Goal: Transaction & Acquisition: Purchase product/service

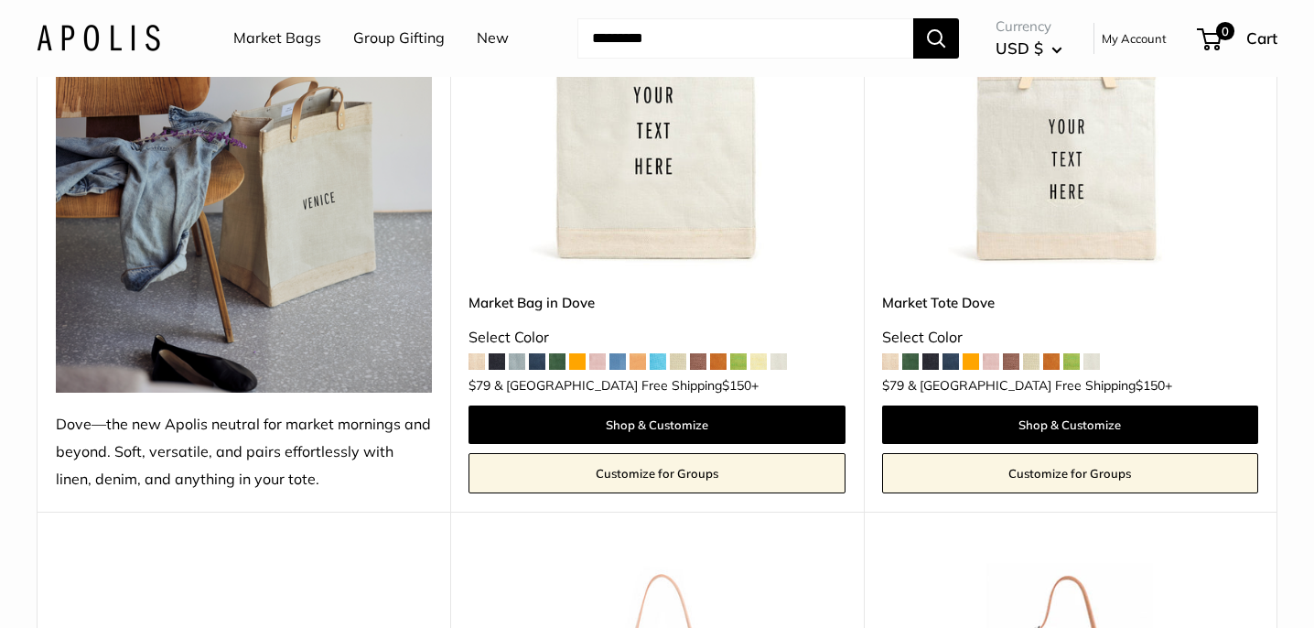
scroll to position [386, 0]
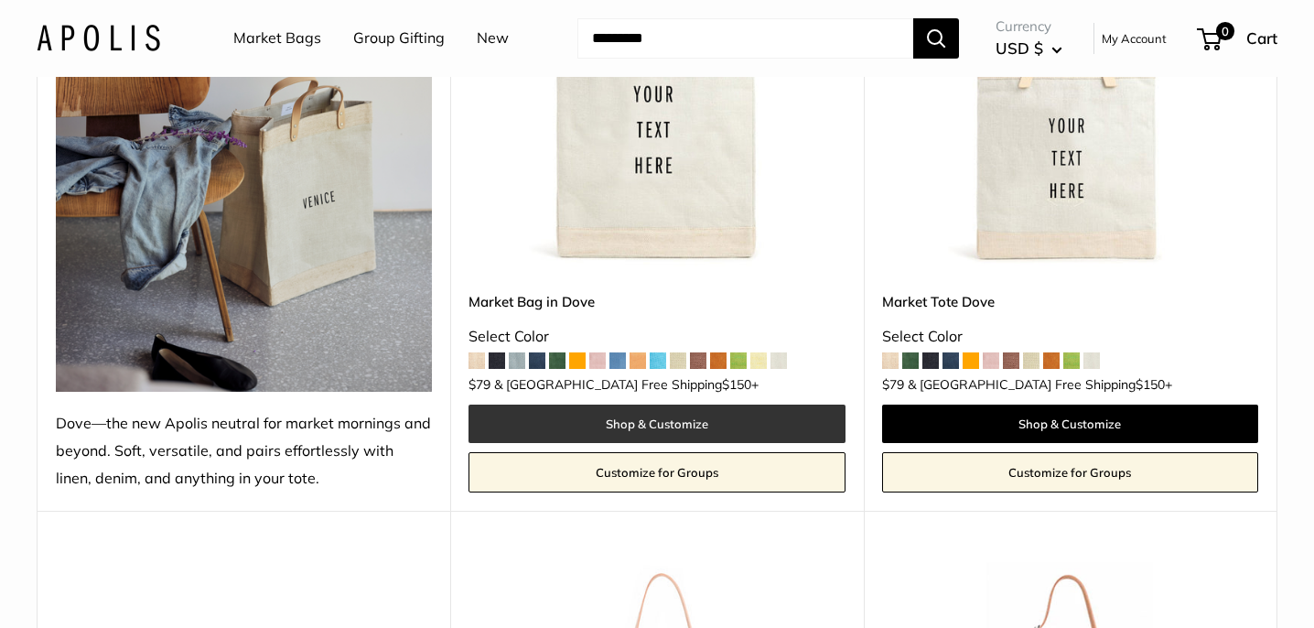
click at [694, 419] on link "Shop & Customize" at bounding box center [656, 423] width 376 height 38
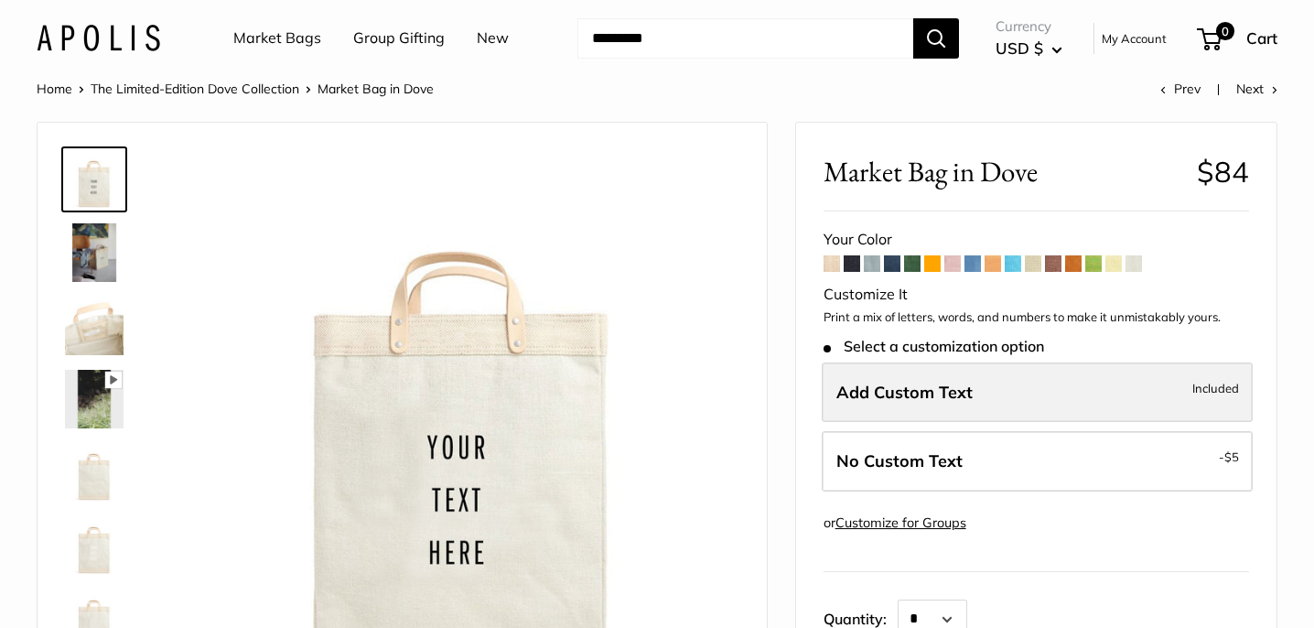
click at [967, 388] on span "Add Custom Text" at bounding box center [904, 392] width 136 height 21
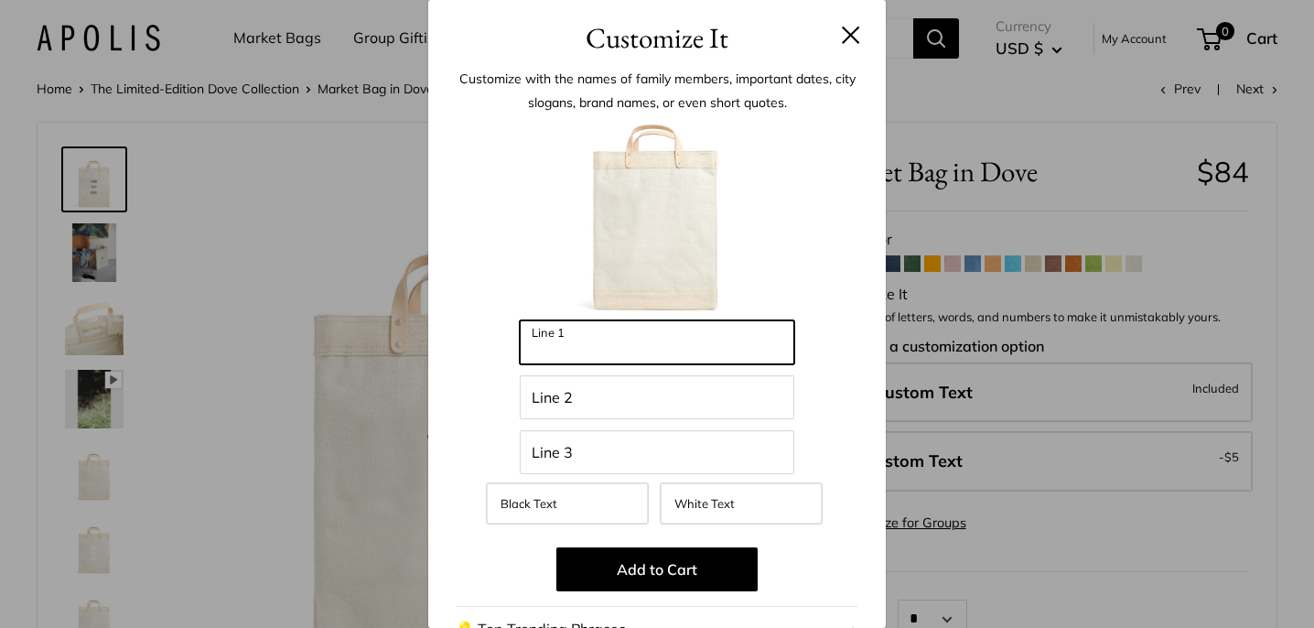
click at [681, 352] on input "Line 1" at bounding box center [657, 342] width 274 height 44
type input "*****"
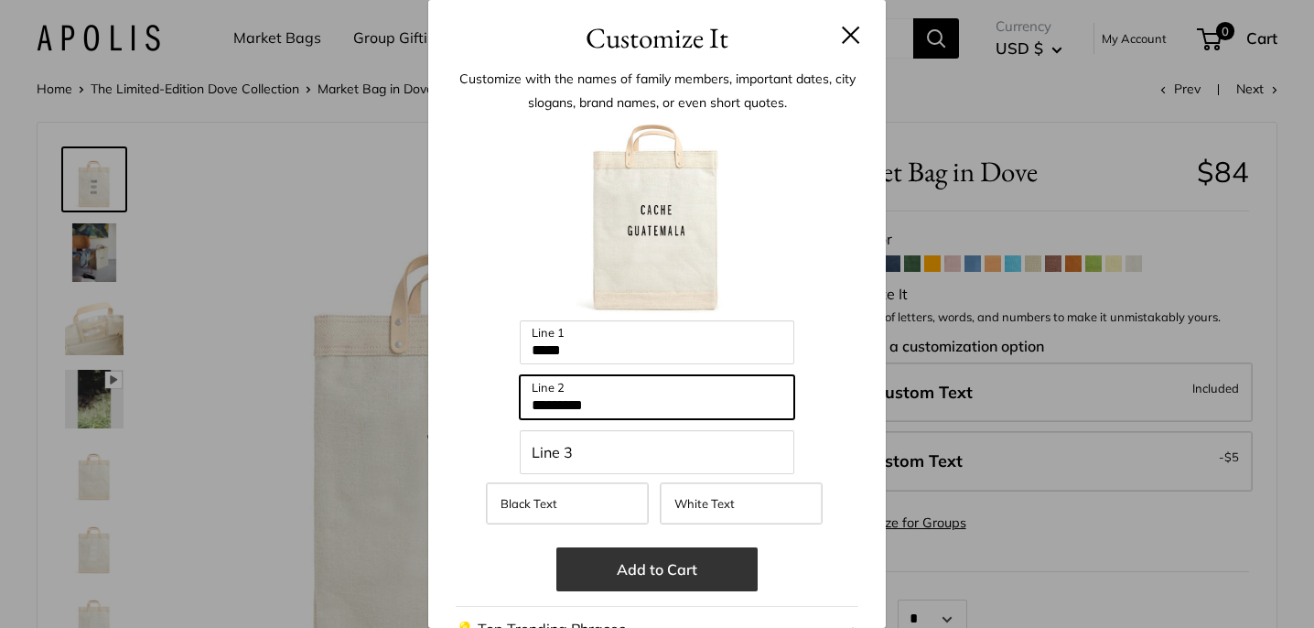
type input "*********"
click at [667, 565] on button "Add to Cart" at bounding box center [656, 569] width 201 height 44
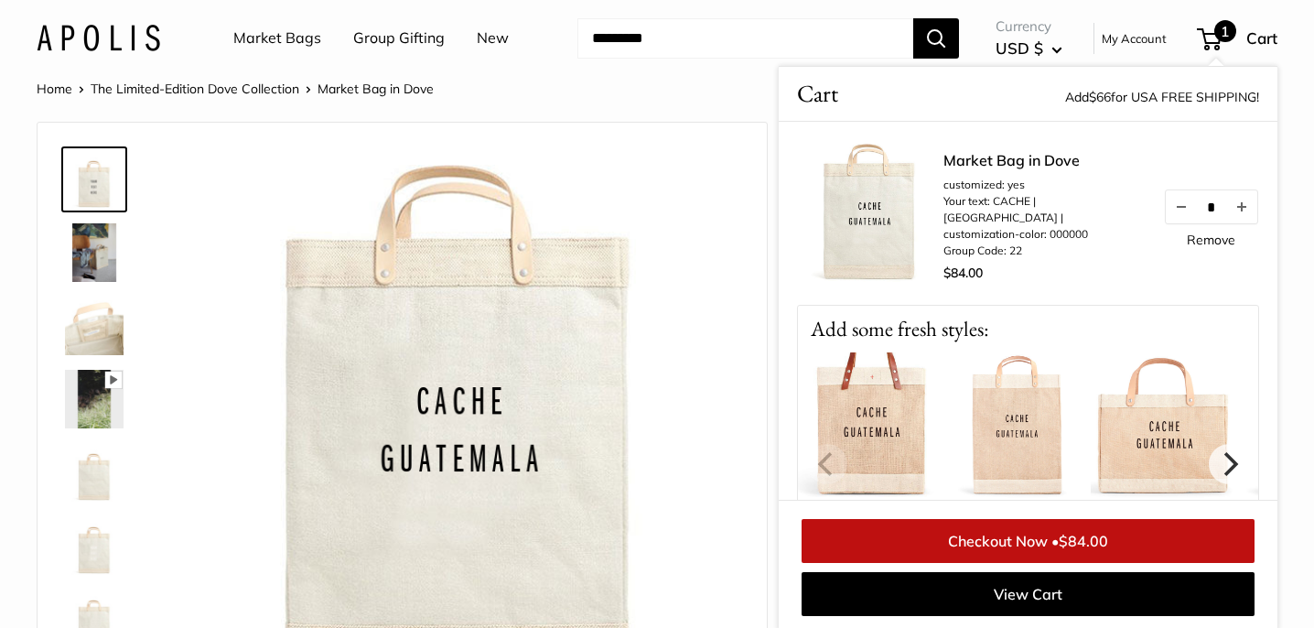
click at [885, 410] on img at bounding box center [871, 425] width 146 height 146
click at [1244, 217] on button "Increase quantity by 1" at bounding box center [1241, 206] width 31 height 33
click at [1240, 212] on button "Increase quantity by 1" at bounding box center [1241, 206] width 31 height 33
drag, startPoint x: 1221, startPoint y: 216, endPoint x: 1197, endPoint y: 216, distance: 23.8
click at [1197, 214] on input "*" at bounding box center [1211, 207] width 29 height 16
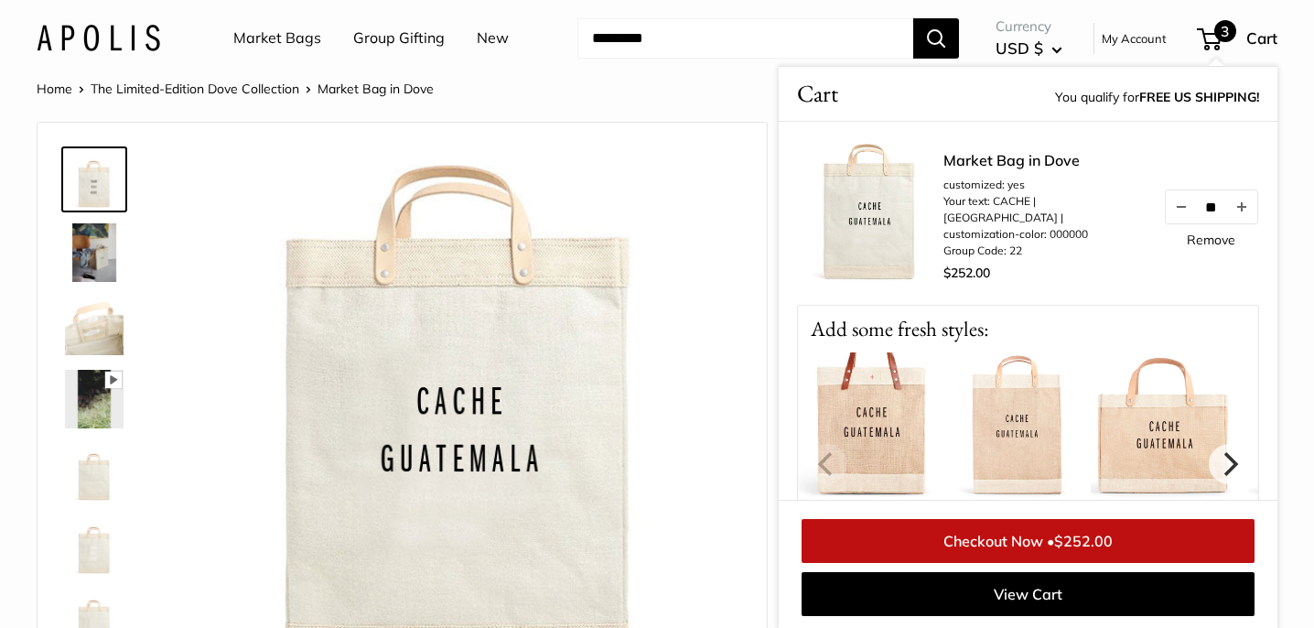
type input "**"
click at [1208, 274] on div "Market Bag in Dove customized: yes Your text: CACHE | GUATEMALA | customization…" at bounding box center [1101, 217] width 316 height 137
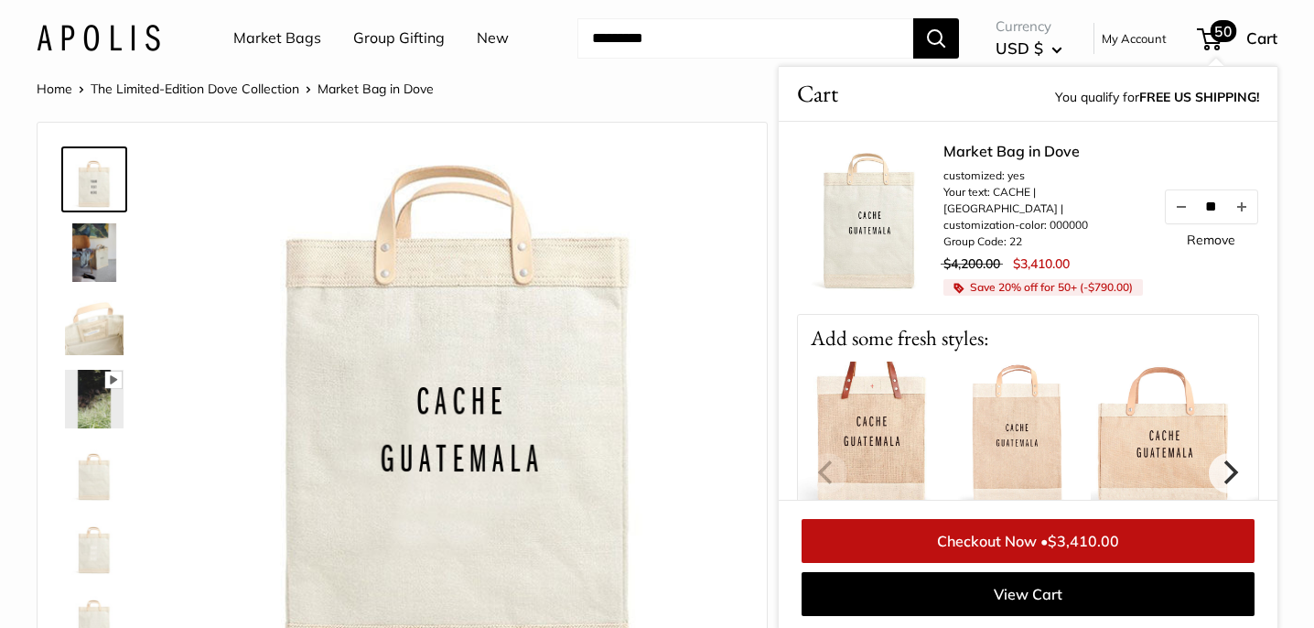
click at [1031, 433] on img at bounding box center [1017, 434] width 146 height 146
click at [1021, 428] on img at bounding box center [1017, 434] width 146 height 146
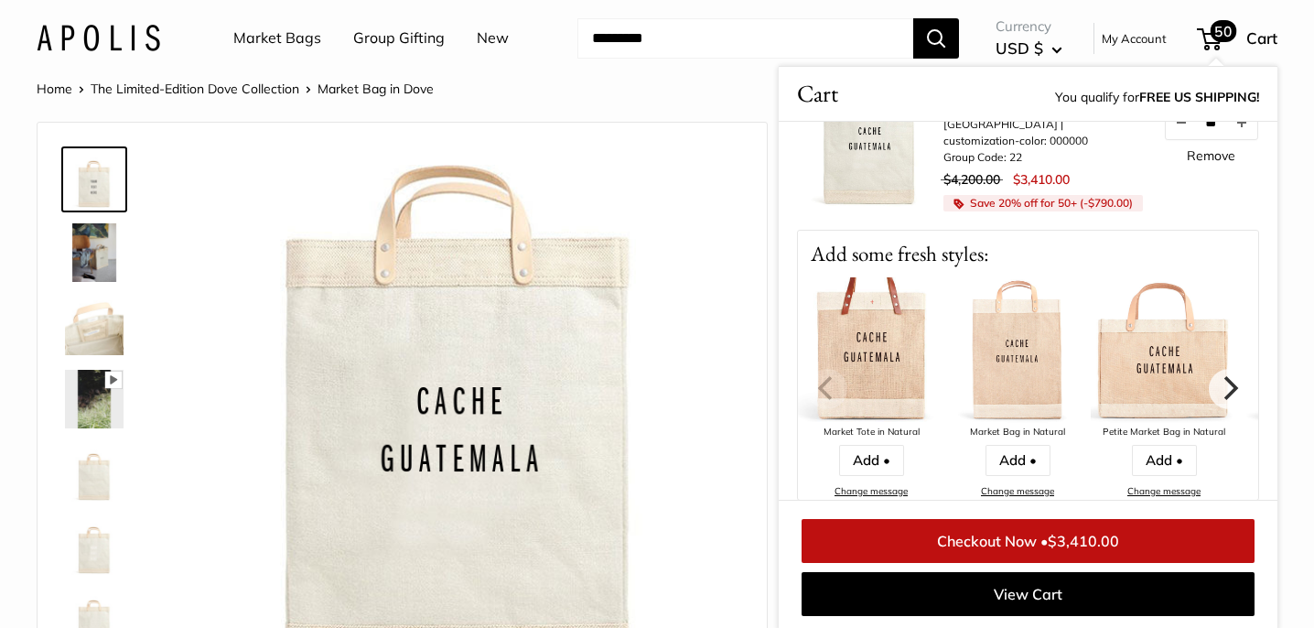
scroll to position [2, 0]
click at [106, 264] on img at bounding box center [94, 250] width 59 height 59
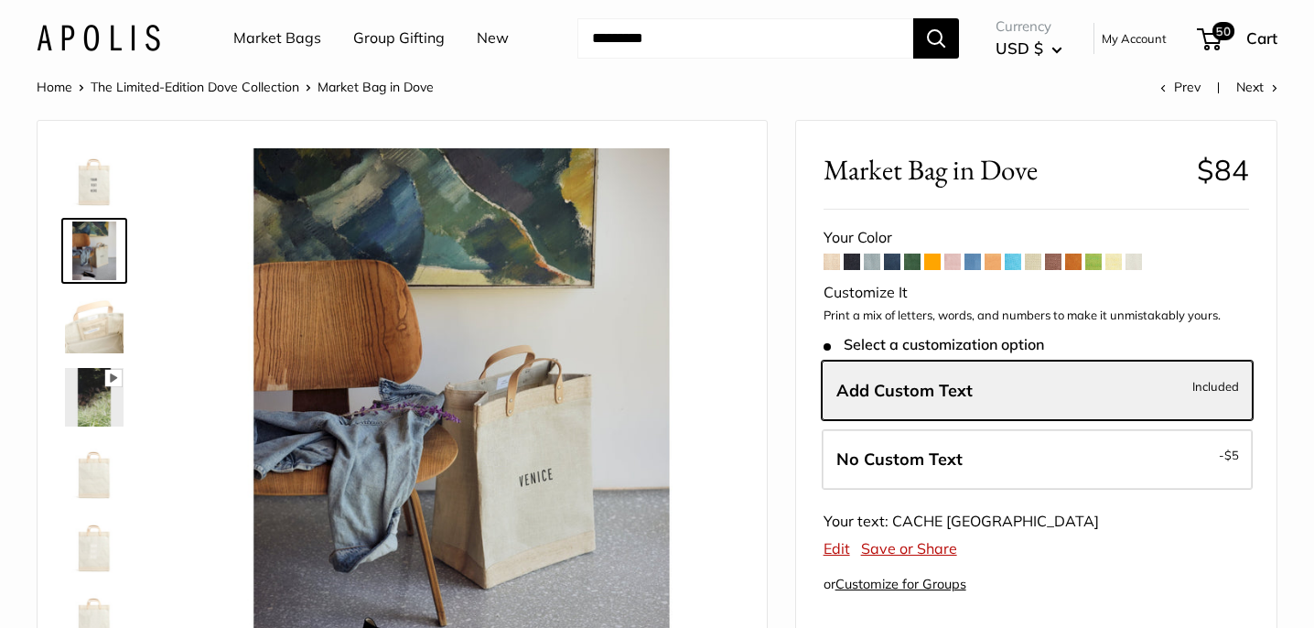
click at [92, 329] on img at bounding box center [94, 324] width 59 height 59
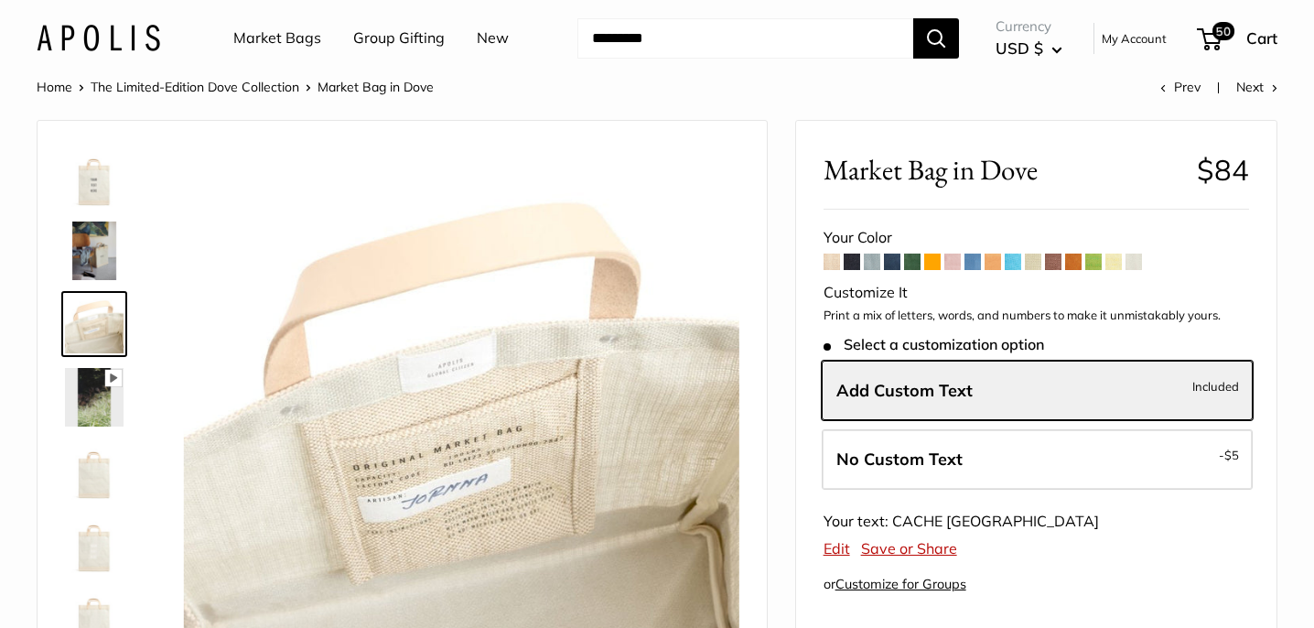
click at [90, 476] on img at bounding box center [94, 470] width 59 height 59
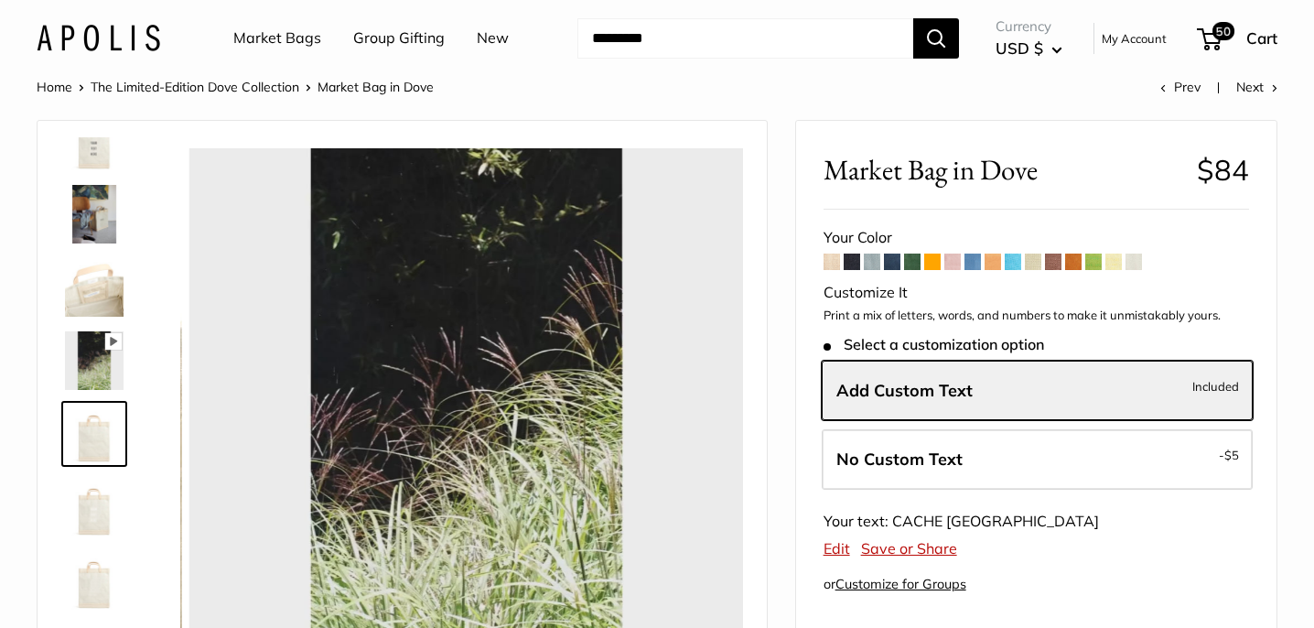
scroll to position [44, 0]
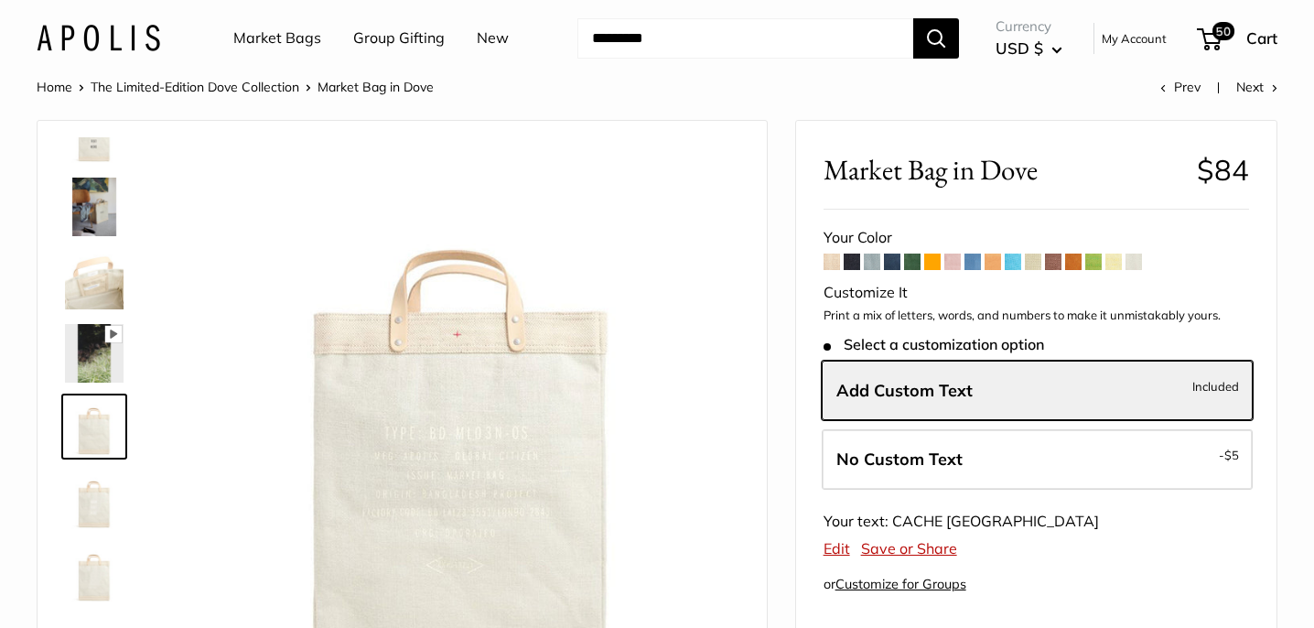
click at [90, 501] on img at bounding box center [94, 499] width 59 height 59
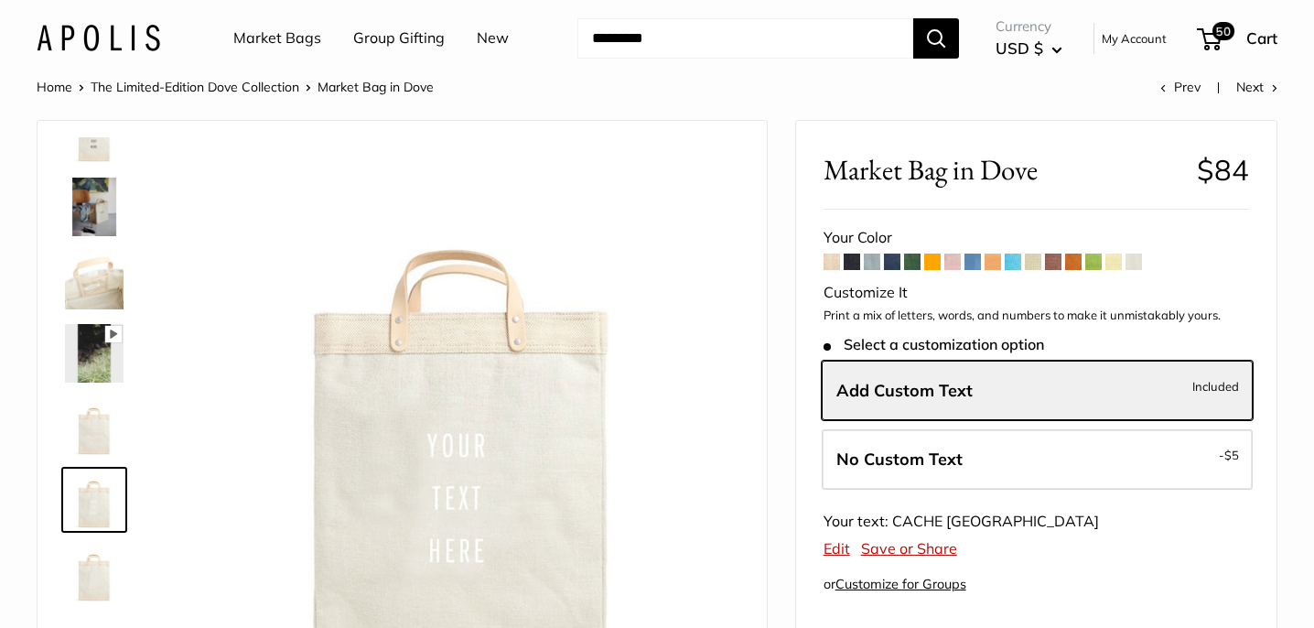
scroll to position [0, 0]
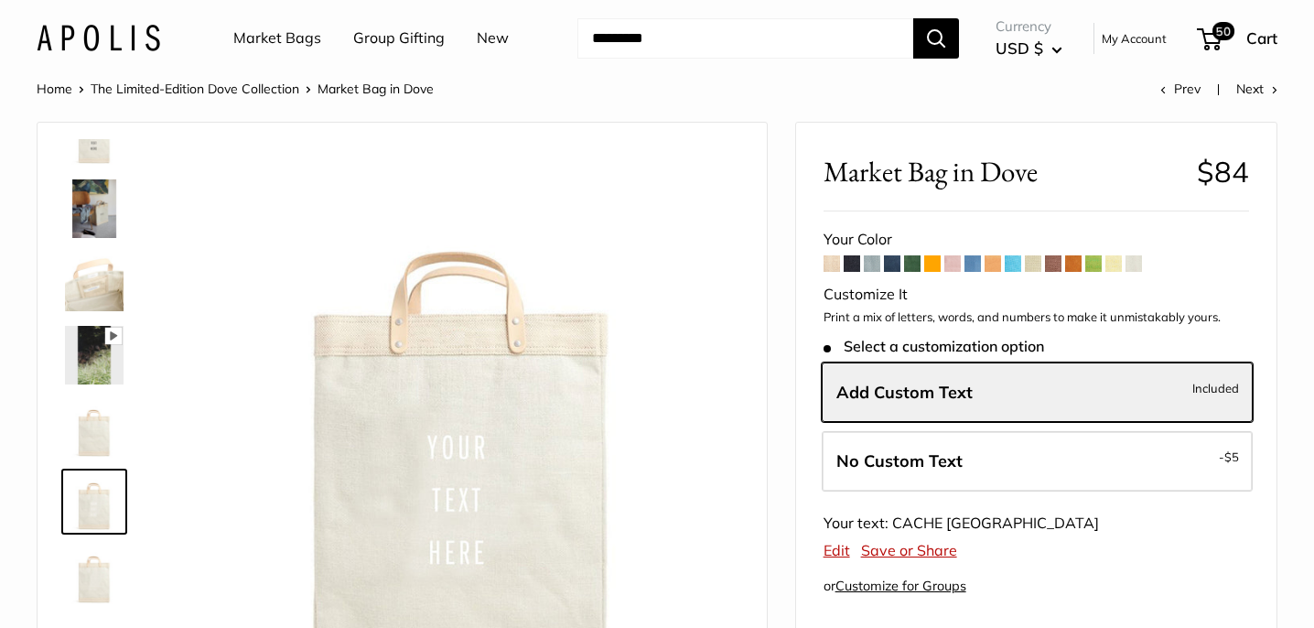
click at [954, 264] on span at bounding box center [952, 263] width 16 height 16
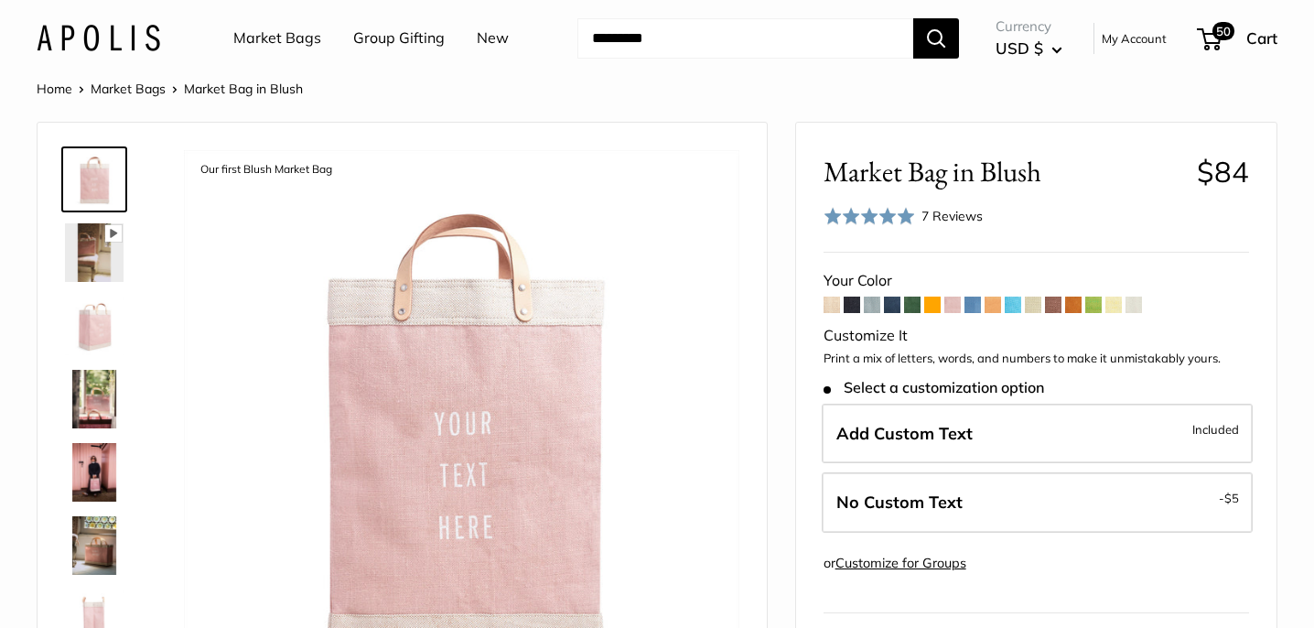
click at [1075, 302] on span at bounding box center [1073, 304] width 16 height 16
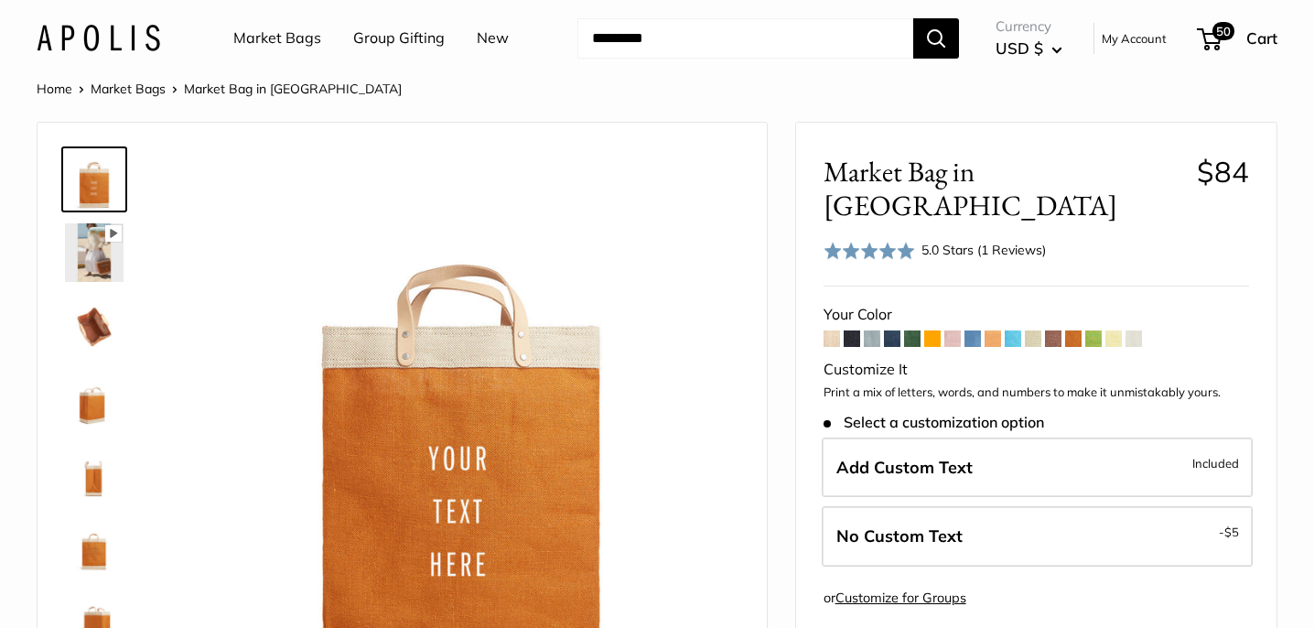
click at [919, 330] on span at bounding box center [912, 338] width 16 height 16
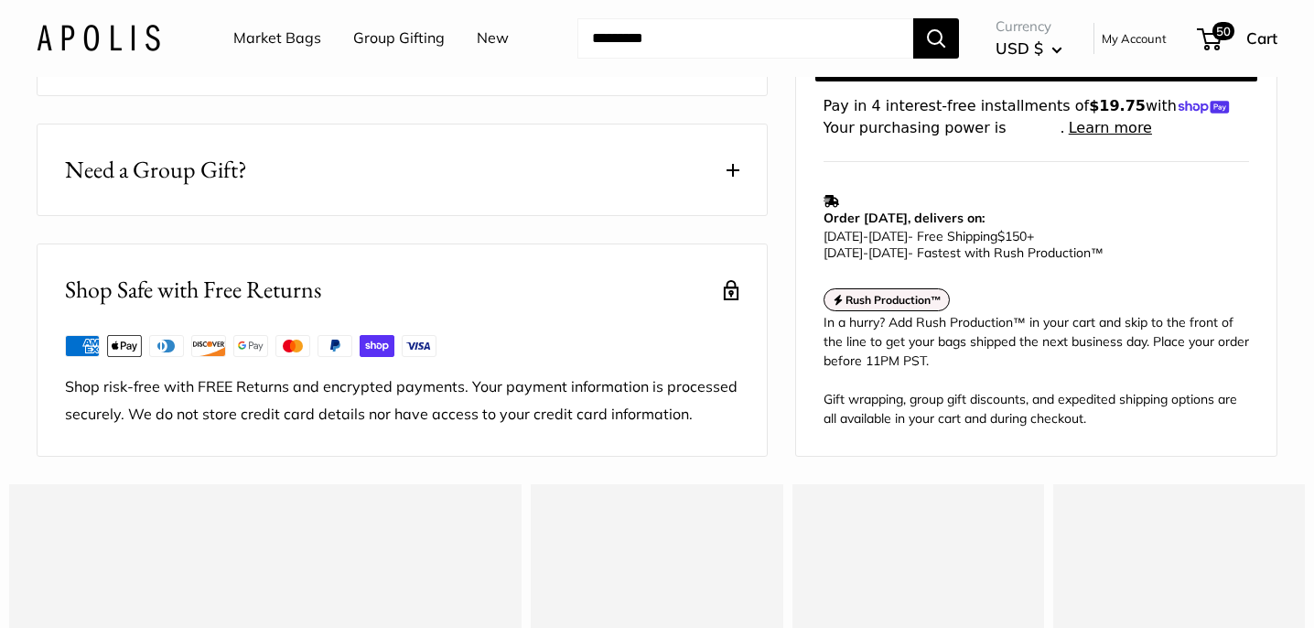
scroll to position [1198, 0]
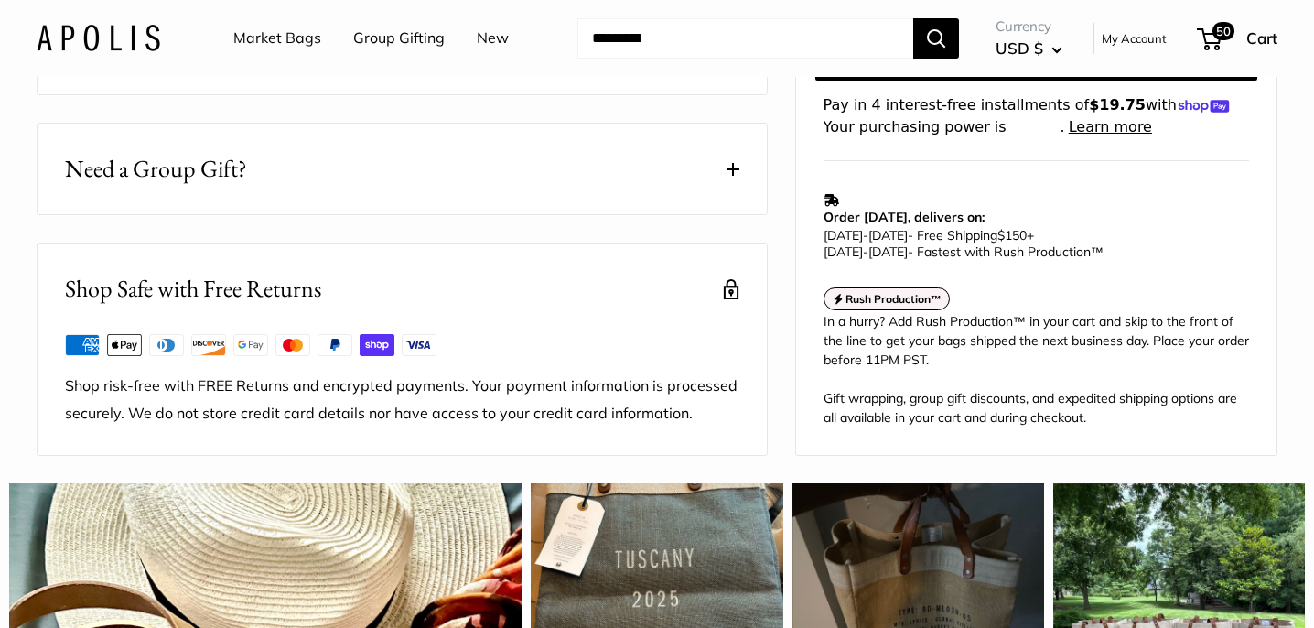
click at [725, 198] on button "Need a Group Gift?" at bounding box center [402, 169] width 729 height 91
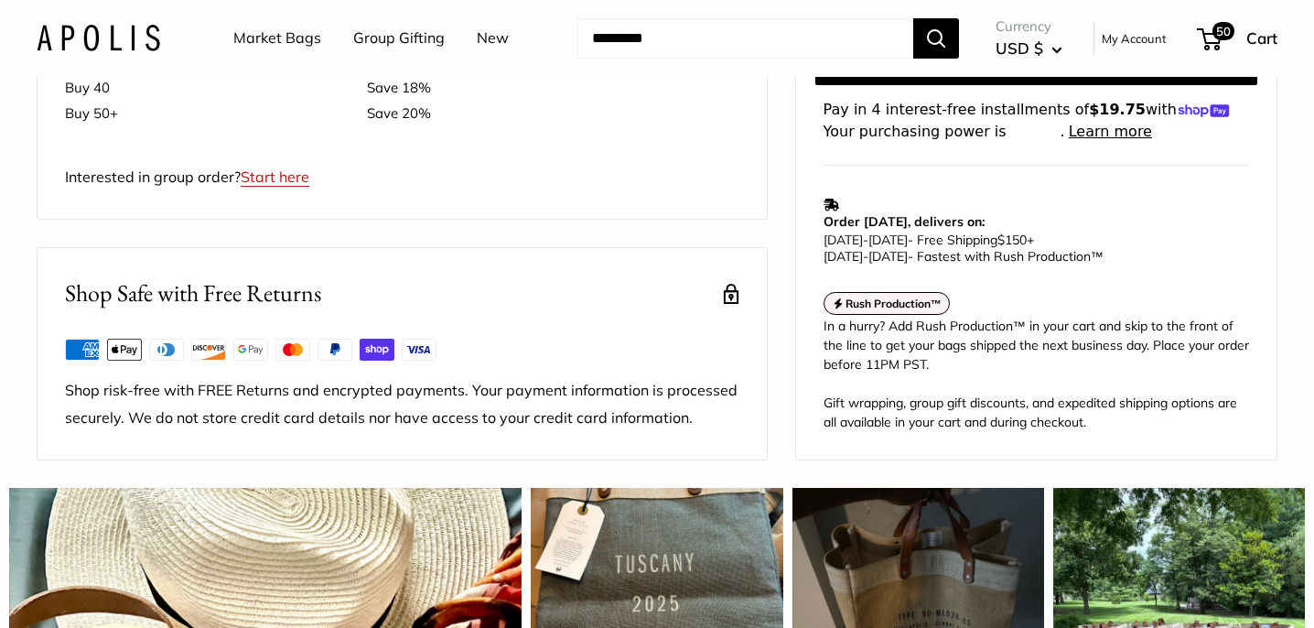
scroll to position [468, 0]
